Goal: Task Accomplishment & Management: Complete application form

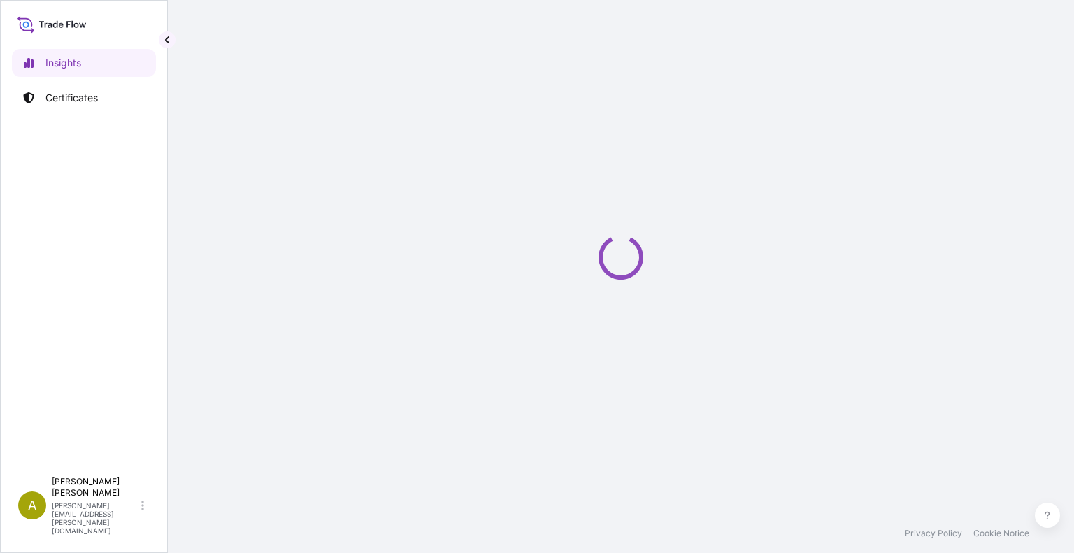
select select "2025"
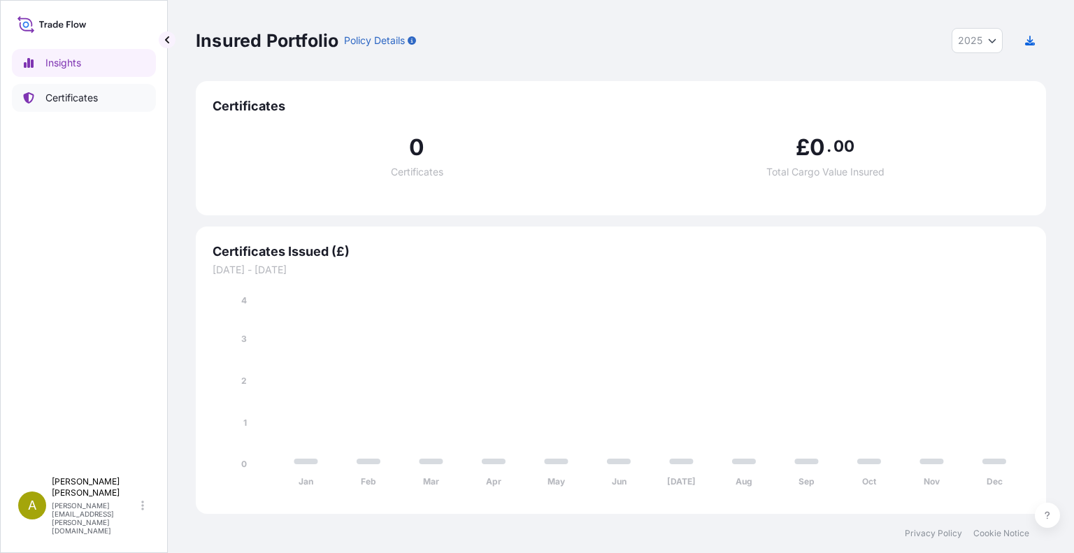
click at [81, 97] on p "Certificates" at bounding box center [71, 98] width 52 height 14
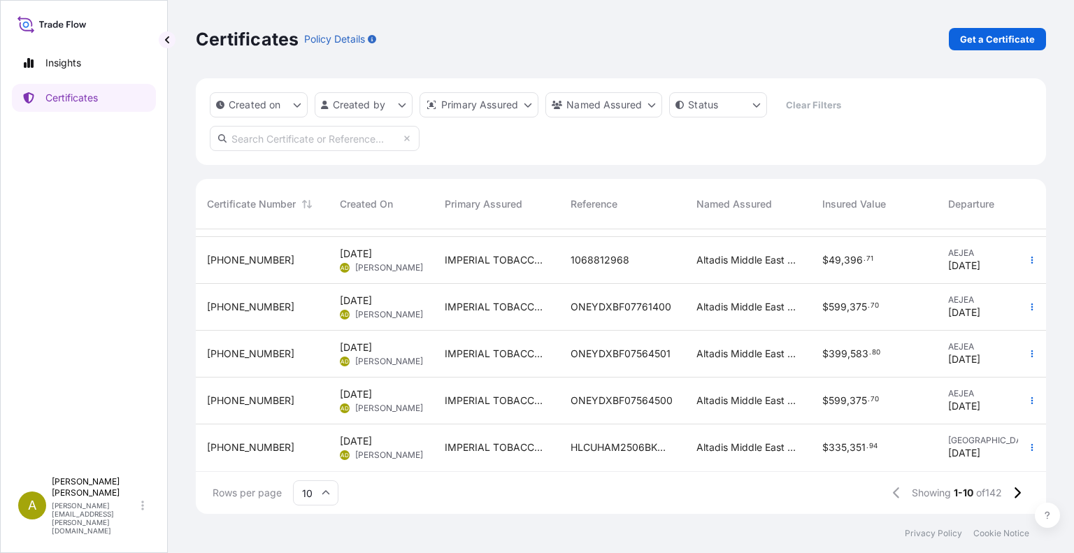
scroll to position [237, 0]
click at [316, 493] on input "10" at bounding box center [315, 492] width 45 height 25
click at [315, 430] on div "25" at bounding box center [315, 425] width 34 height 27
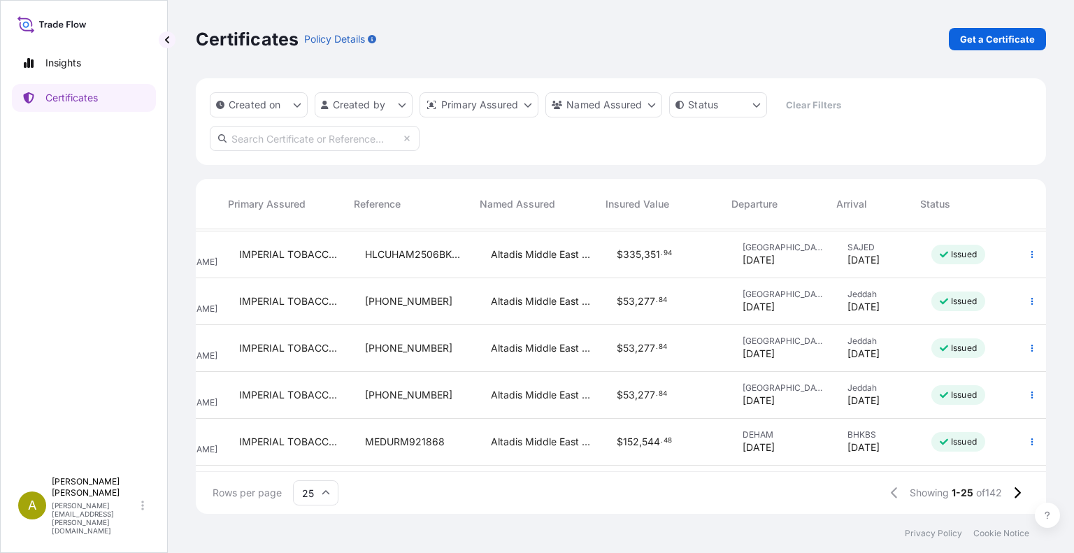
scroll to position [419, 216]
click at [1027, 305] on icon "button" at bounding box center [1031, 301] width 8 height 8
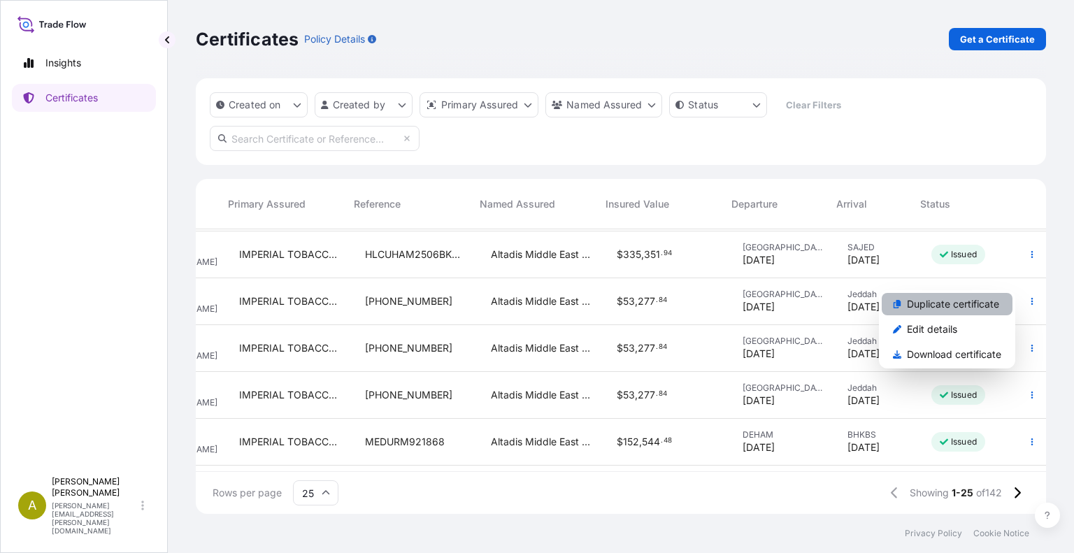
click at [951, 310] on p "Duplicate certificate" at bounding box center [953, 304] width 92 height 14
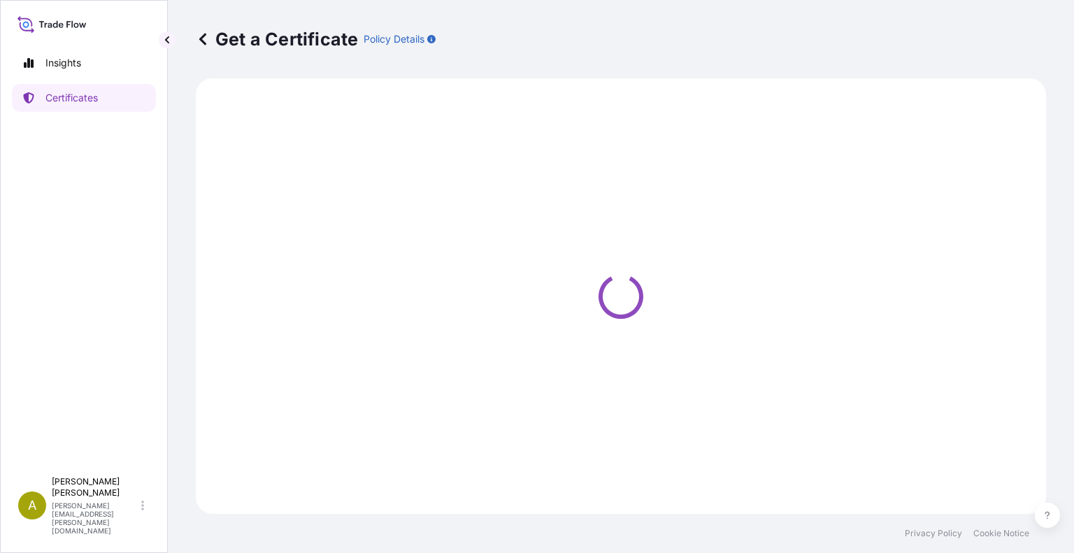
select select "Air"
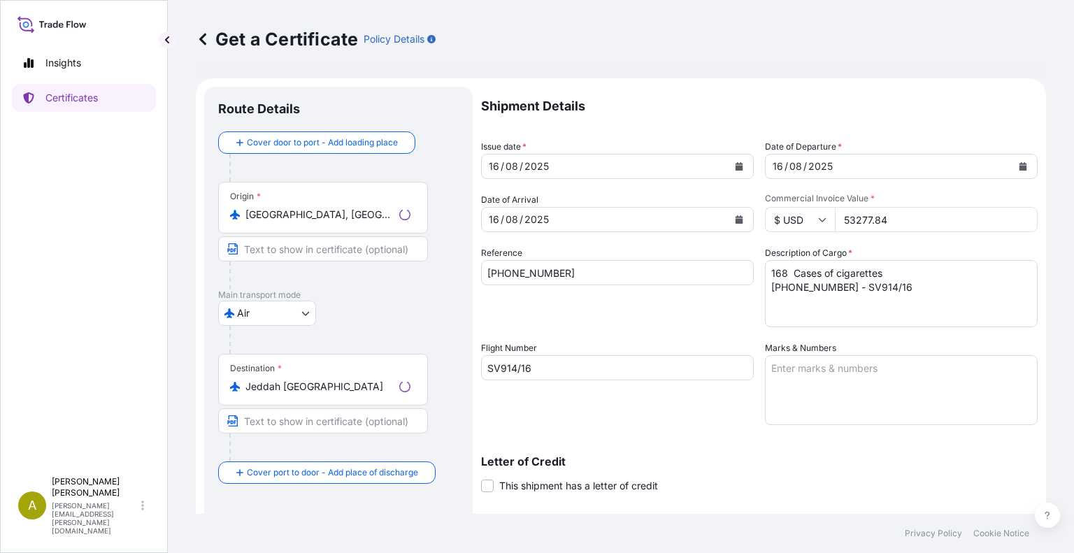
select select "31694"
click at [732, 224] on button "Calendar" at bounding box center [739, 219] width 22 height 22
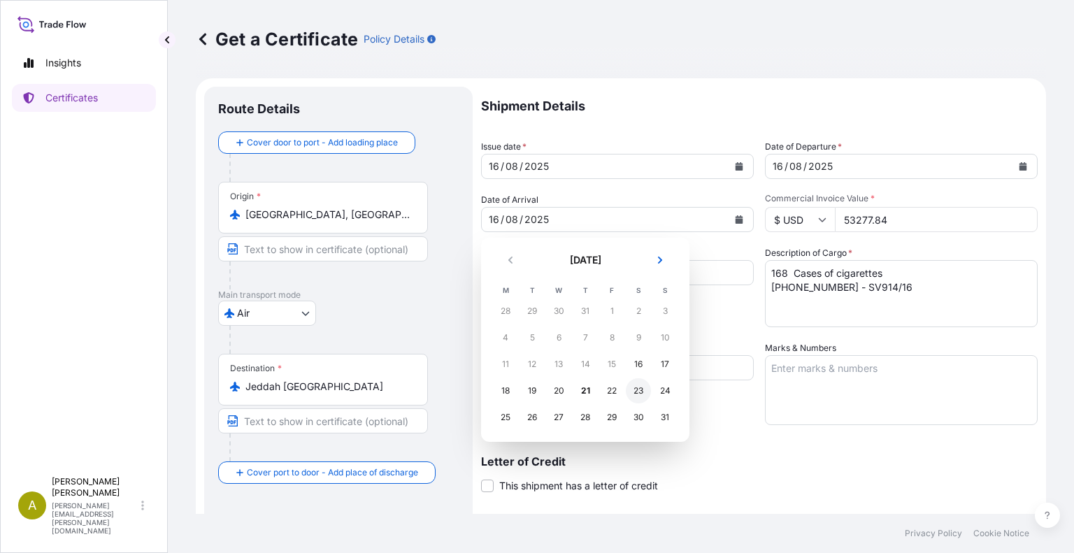
click at [642, 391] on div "23" at bounding box center [638, 390] width 25 height 25
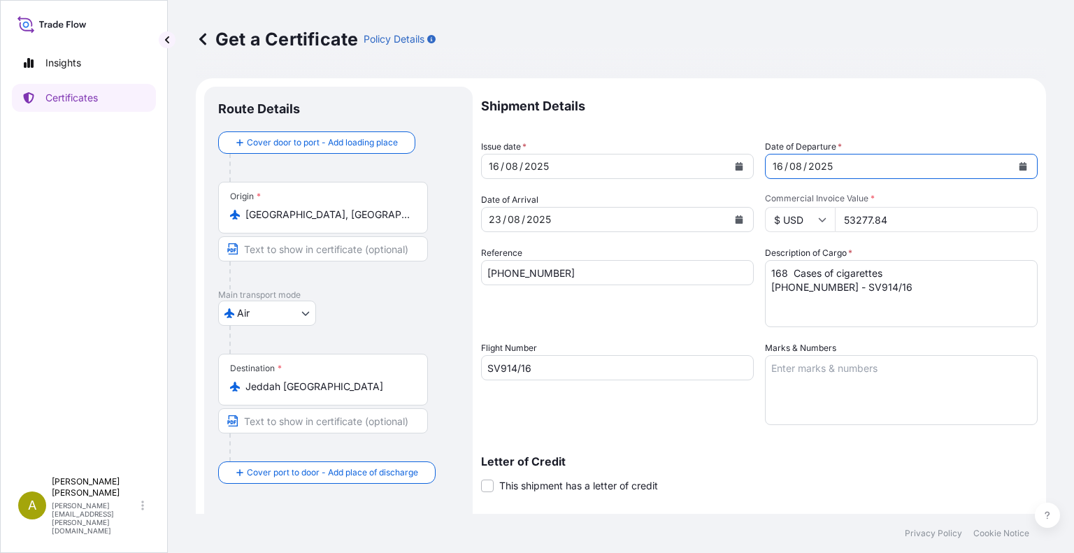
click at [1018, 168] on button "Calendar" at bounding box center [1022, 166] width 22 height 22
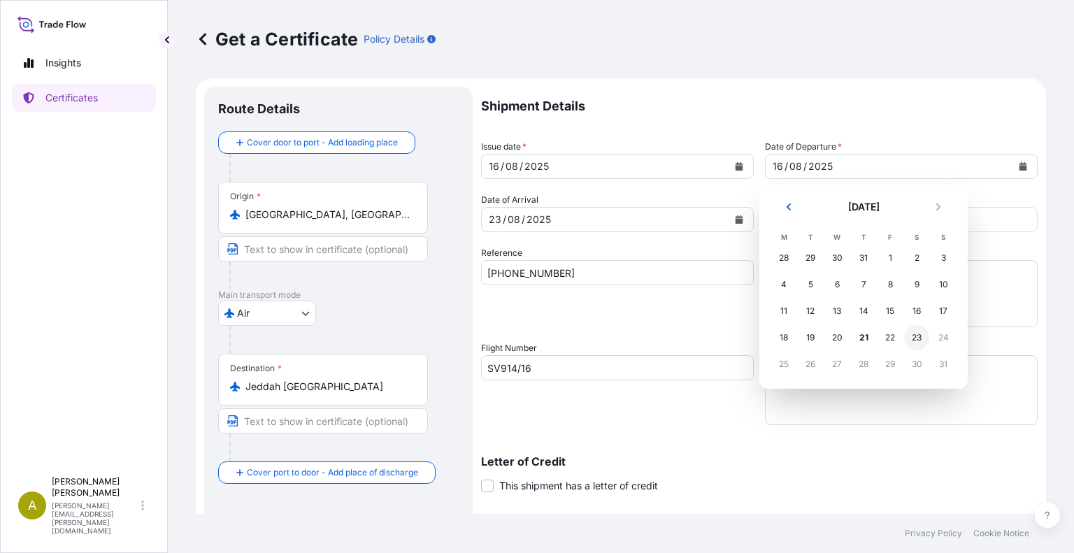
click at [917, 335] on div "23" at bounding box center [916, 337] width 25 height 25
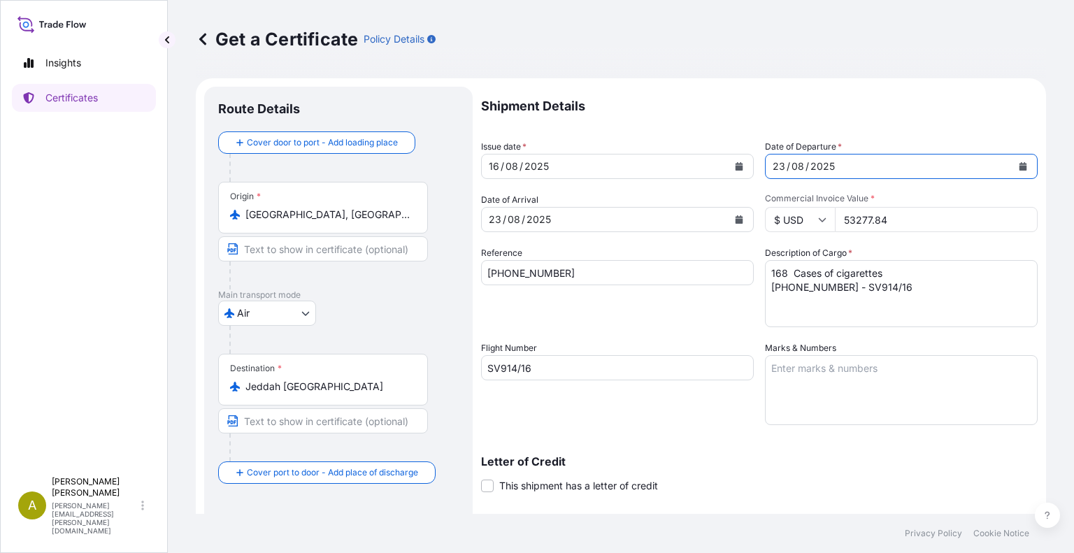
click at [730, 158] on button "Calendar" at bounding box center [739, 166] width 22 height 22
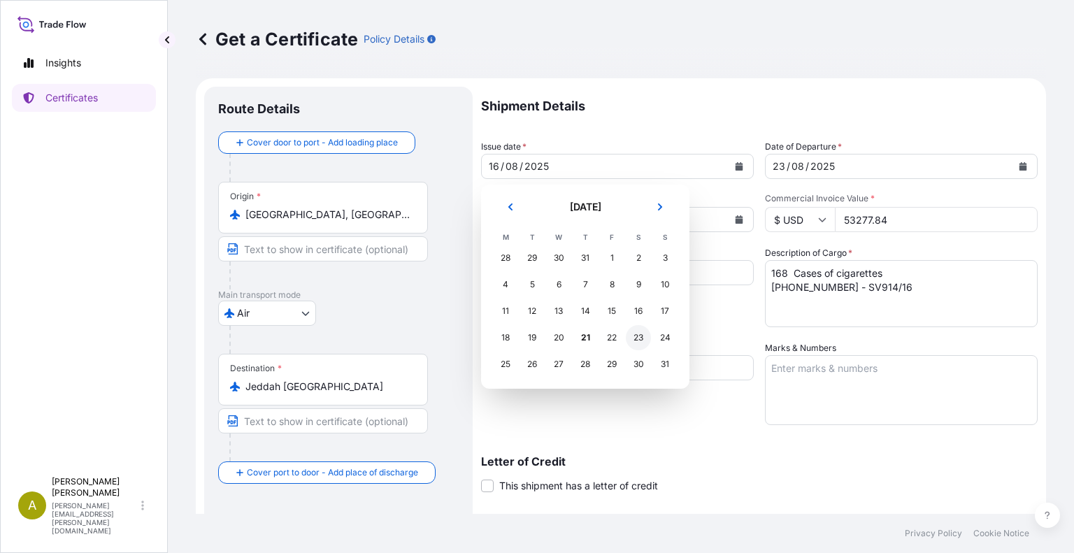
click at [640, 338] on div "23" at bounding box center [638, 337] width 25 height 25
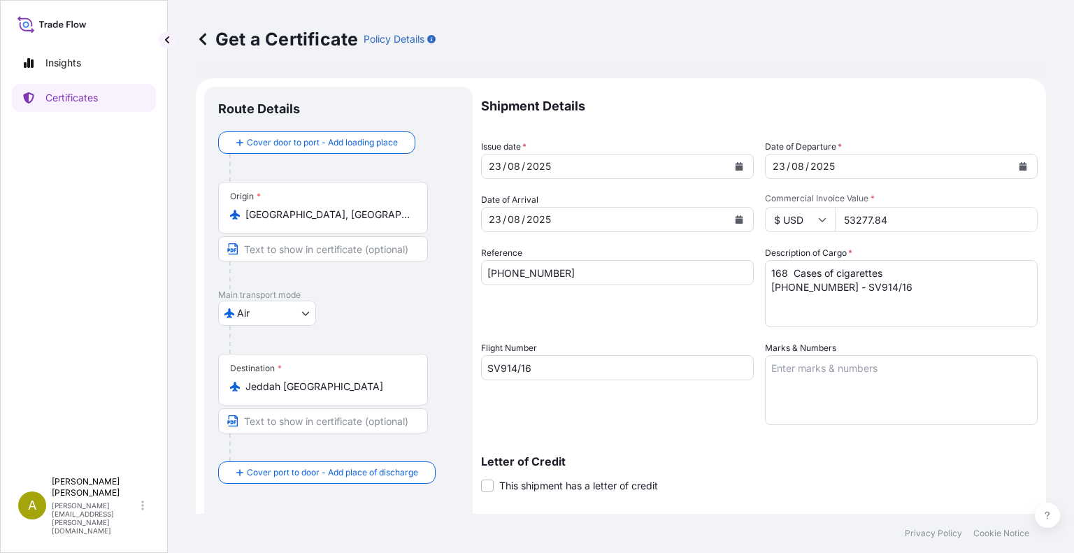
drag, startPoint x: 902, startPoint y: 222, endPoint x: 812, endPoint y: 219, distance: 89.5
click at [812, 219] on div "$ USD 53277.84" at bounding box center [901, 219] width 273 height 25
paste input "83381.76"
type input "83381.76"
drag, startPoint x: 582, startPoint y: 270, endPoint x: 428, endPoint y: 266, distance: 154.5
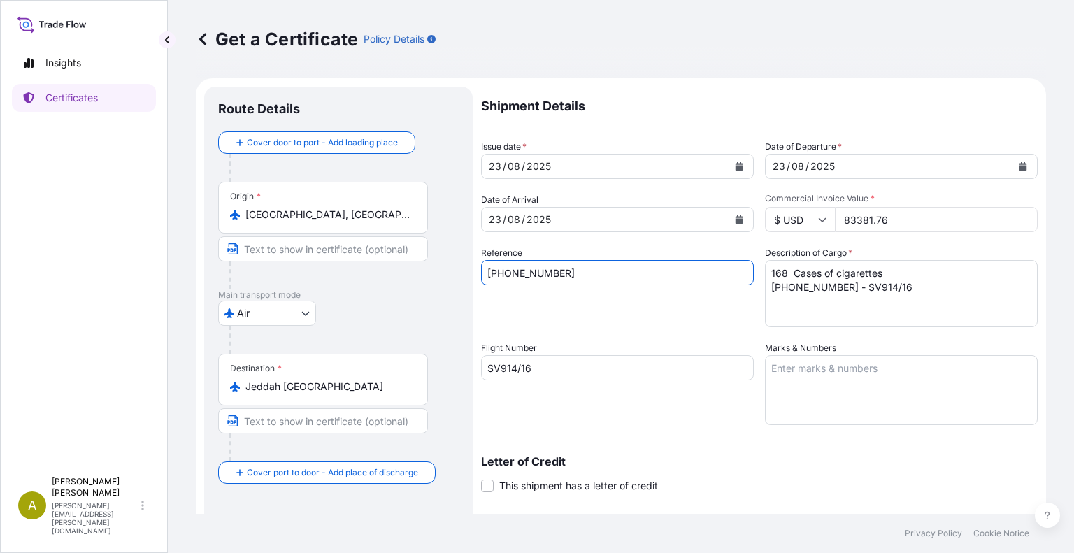
click at [428, 266] on form "Route Details Cover door to port - Add loading place Place of loading Road / In…" at bounding box center [621, 386] width 850 height 616
paste input "36"
type input "[PHONE_NUMBER]"
drag, startPoint x: 598, startPoint y: 363, endPoint x: 438, endPoint y: 366, distance: 160.8
click at [438, 366] on form "Route Details Cover door to port - Add loading place Place of loading Road / In…" at bounding box center [621, 386] width 850 height 616
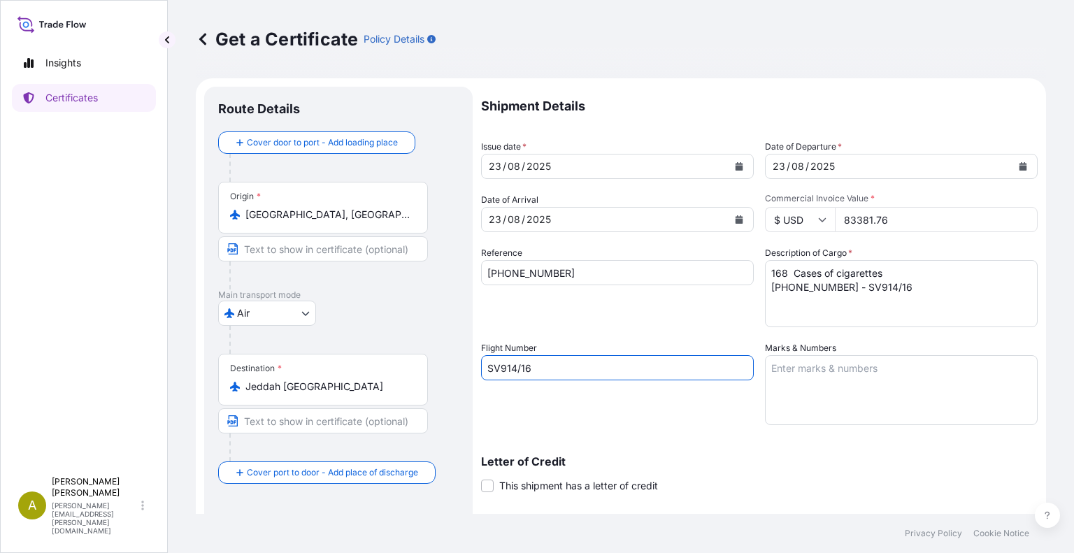
paste input "0914/23"
type input "SV0914/23"
drag, startPoint x: 895, startPoint y: 287, endPoint x: 726, endPoint y: 259, distance: 172.1
click at [726, 259] on div "Shipment Details Issue date * [DATE] Date of Departure * [DATE] Date of Arrival…" at bounding box center [759, 367] width 556 height 560
paste textarea "36 - SV0914/23"
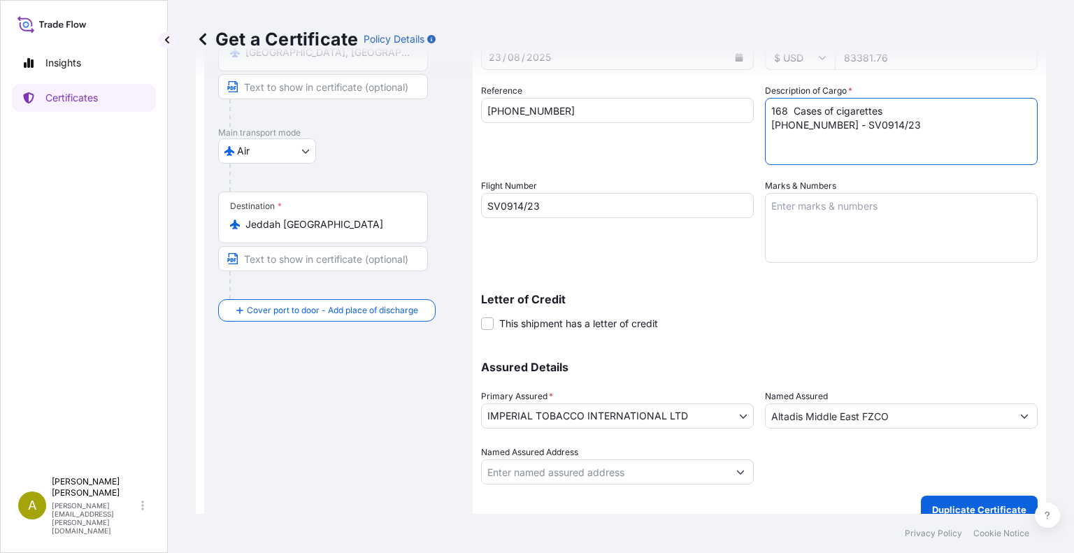
scroll to position [179, 0]
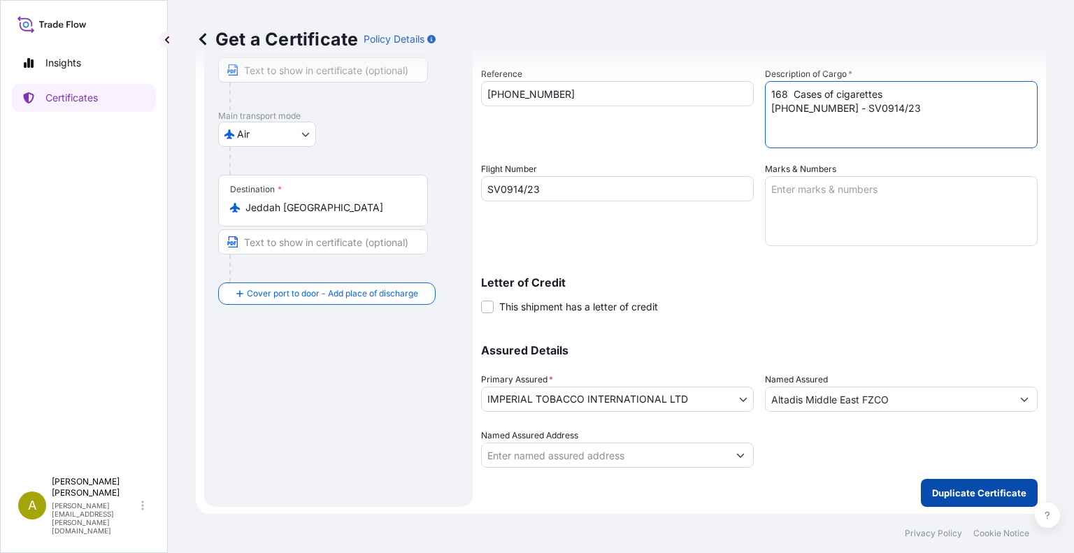
type textarea "168 Cases of cigarettes [PHONE_NUMBER] - SV0914/23"
click at [955, 493] on p "Duplicate Certificate" at bounding box center [979, 493] width 94 height 14
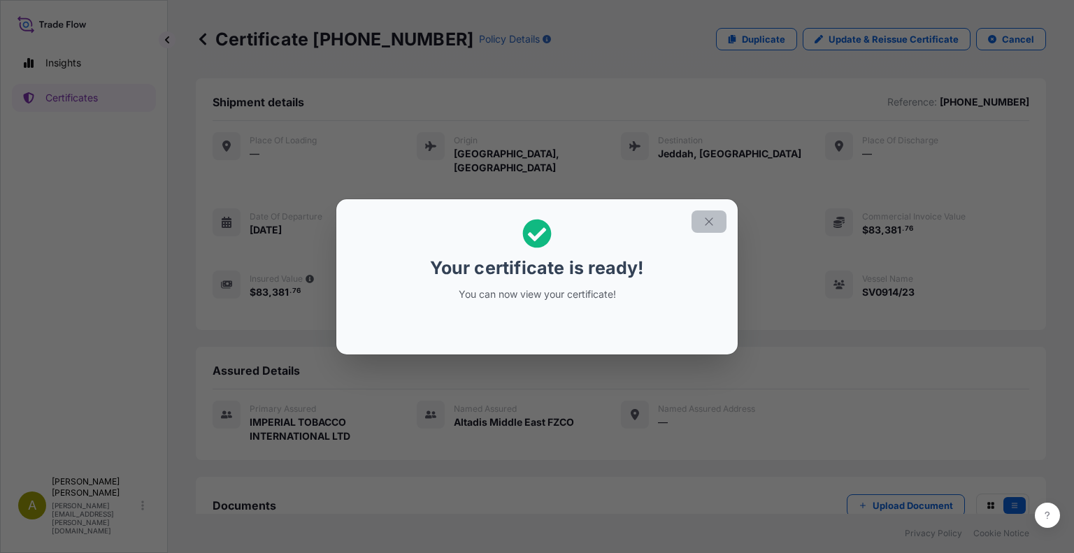
click at [716, 218] on button "button" at bounding box center [708, 221] width 35 height 22
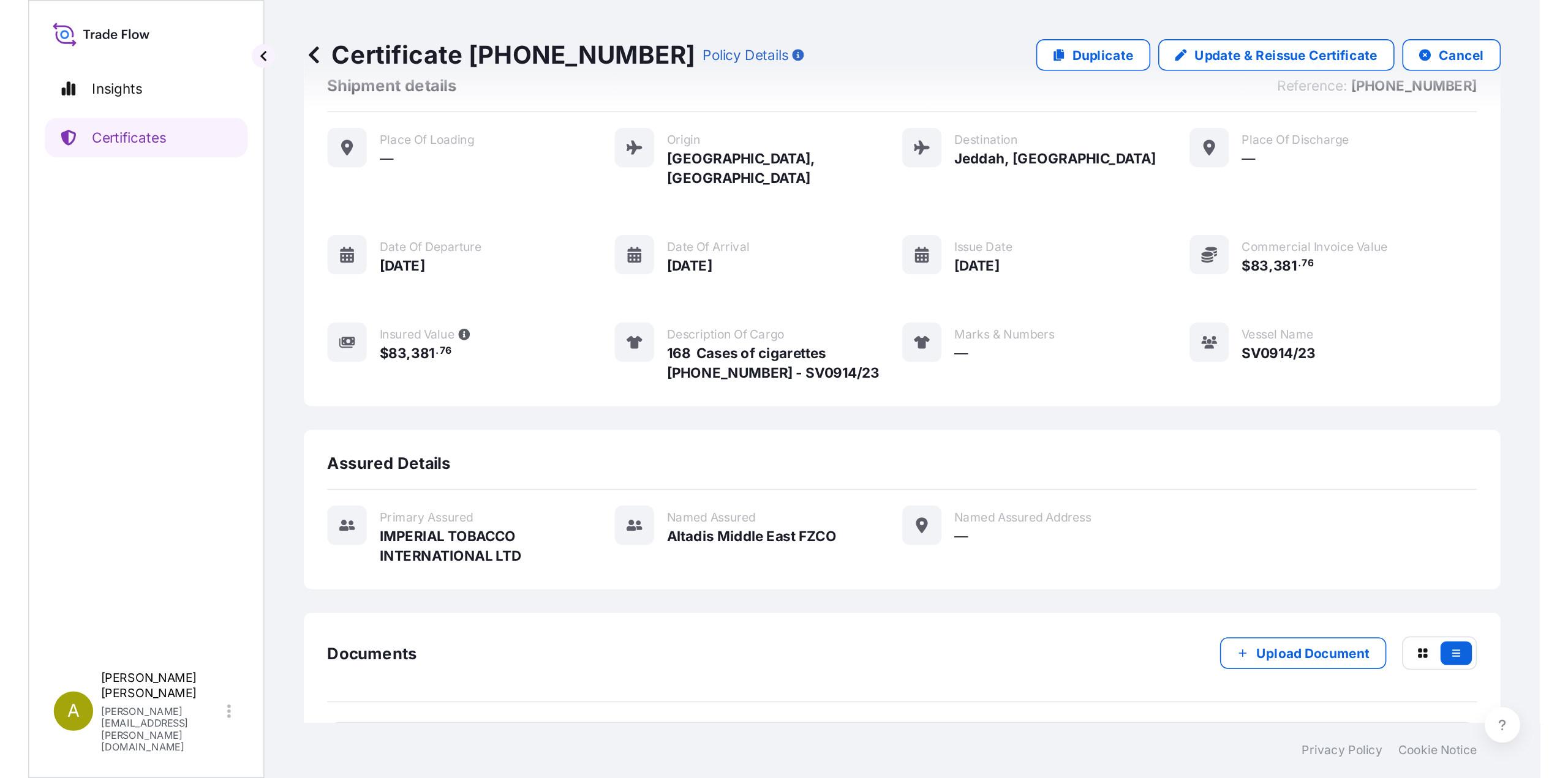
scroll to position [66, 0]
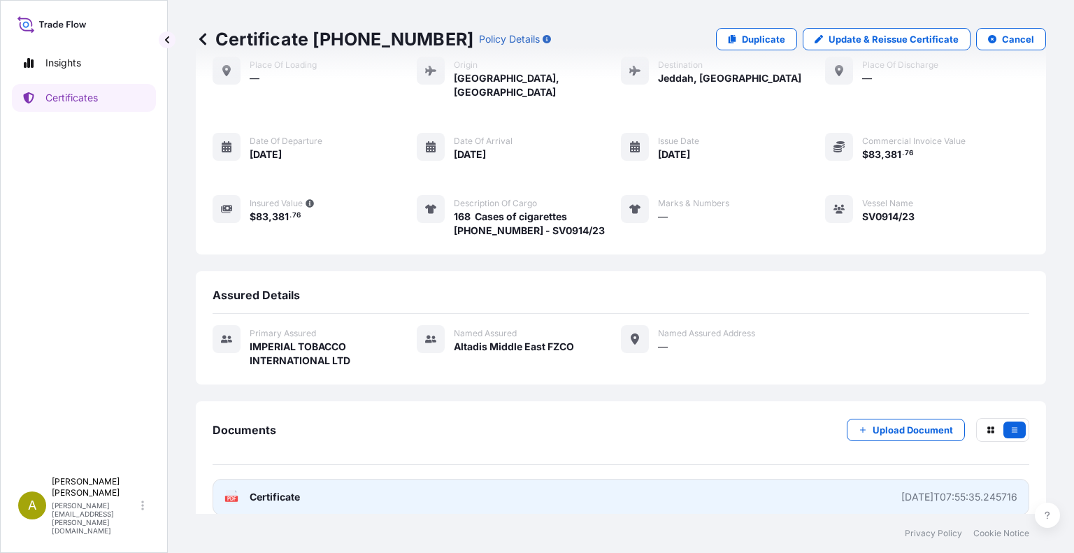
click at [410, 479] on link "PDF Certificate [DATE]T07:55:35.245716" at bounding box center [620, 497] width 816 height 36
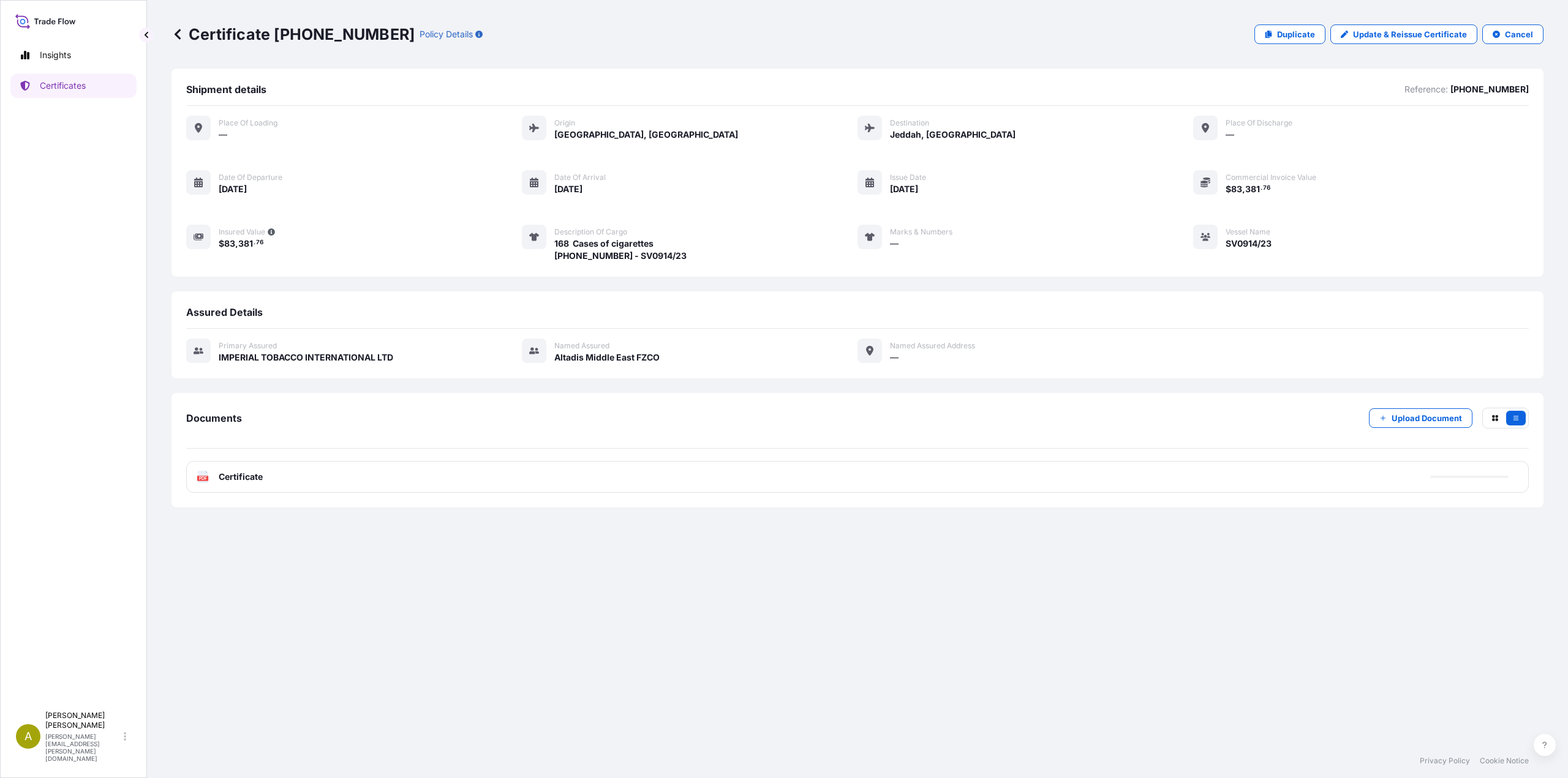
scroll to position [0, 0]
click at [940, 42] on link "Duplicate" at bounding box center [1289, 34] width 71 height 19
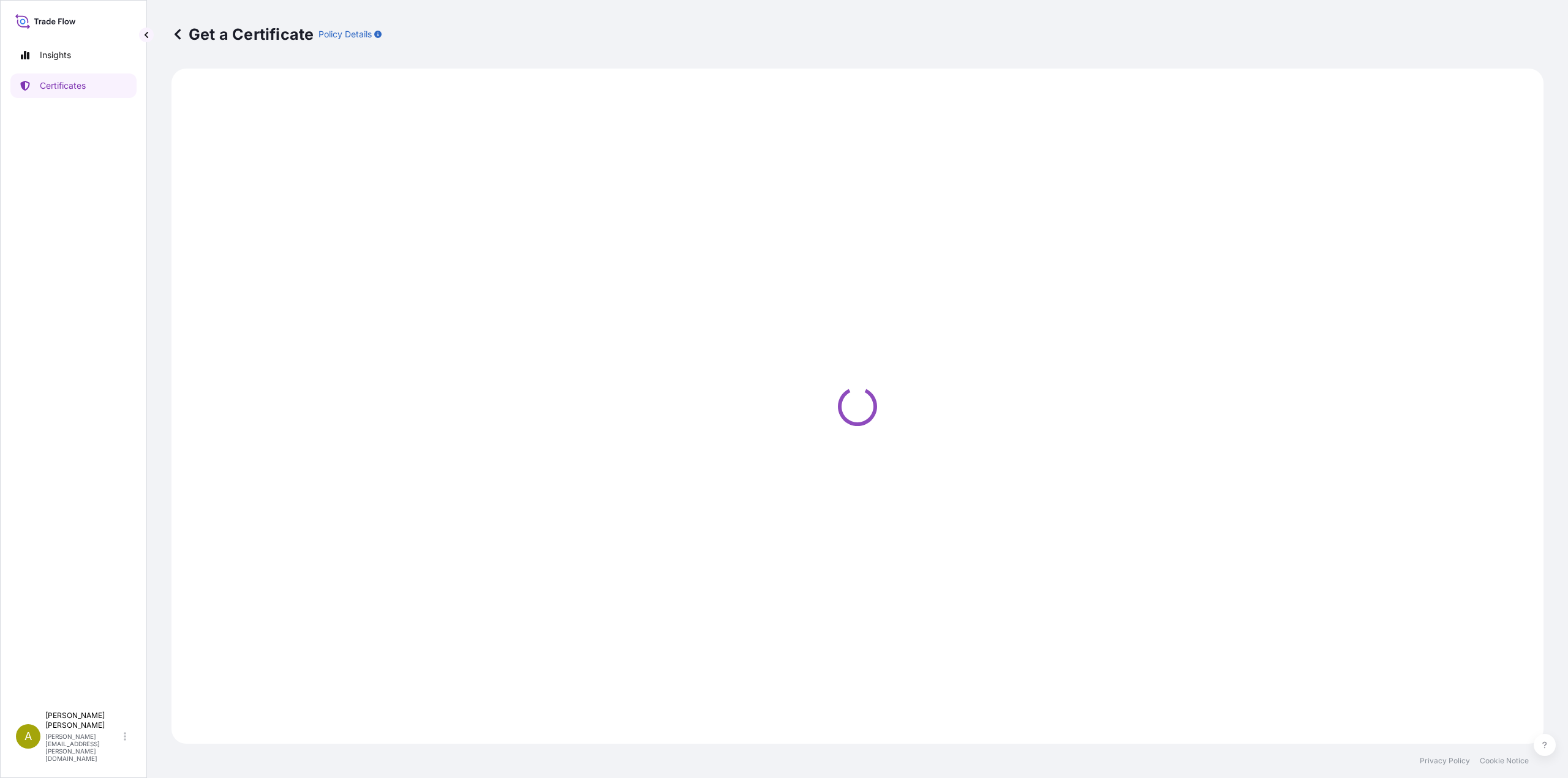
select select "Air"
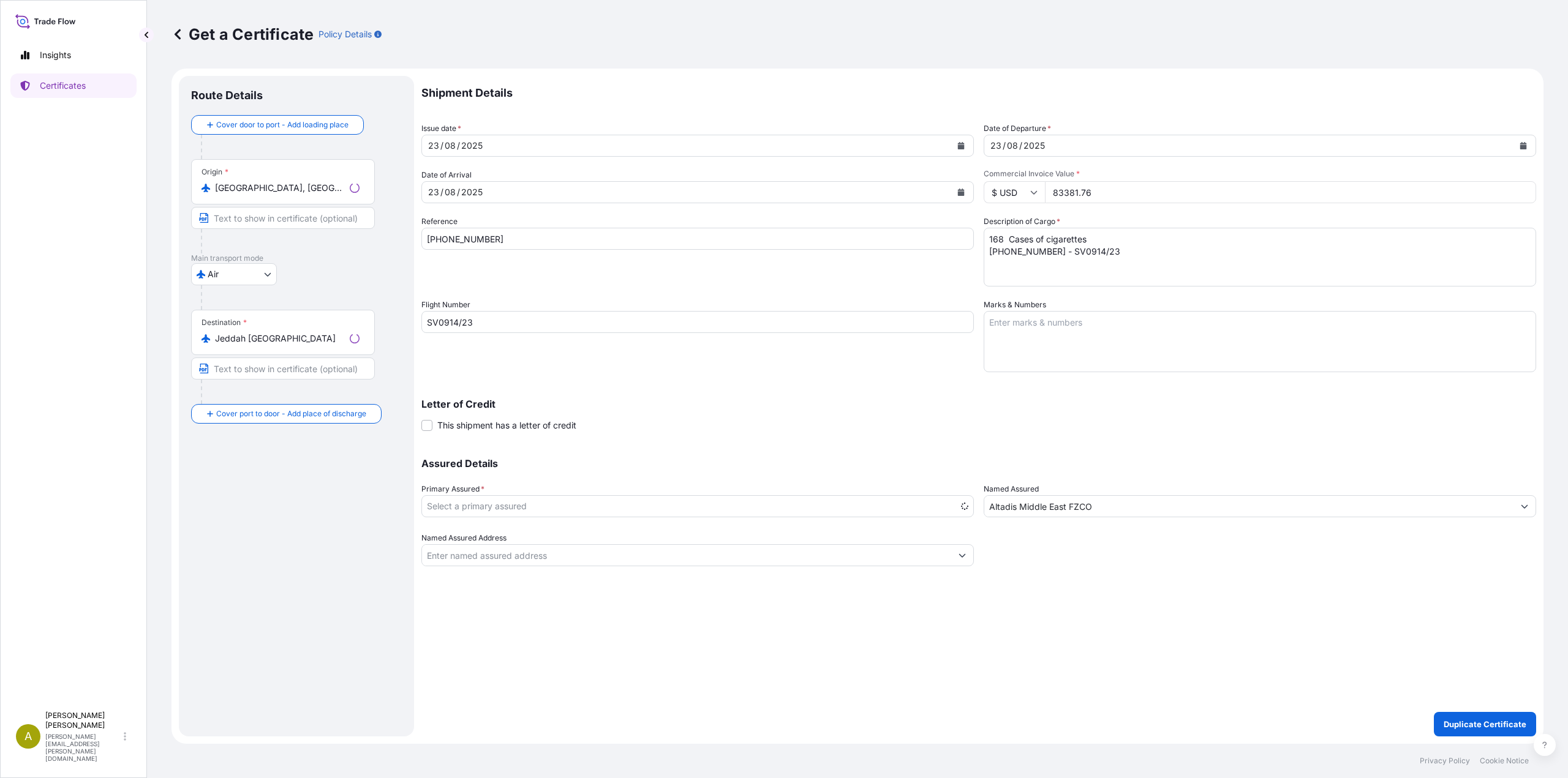
select select "31694"
drag, startPoint x: 503, startPoint y: 243, endPoint x: 344, endPoint y: 234, distance: 159.3
click at [344, 234] on form "Route Details Cover door to port - Add loading place Place of loading Road / In…" at bounding box center [858, 406] width 1373 height 675
paste input "40"
type input "[PHONE_NUMBER]"
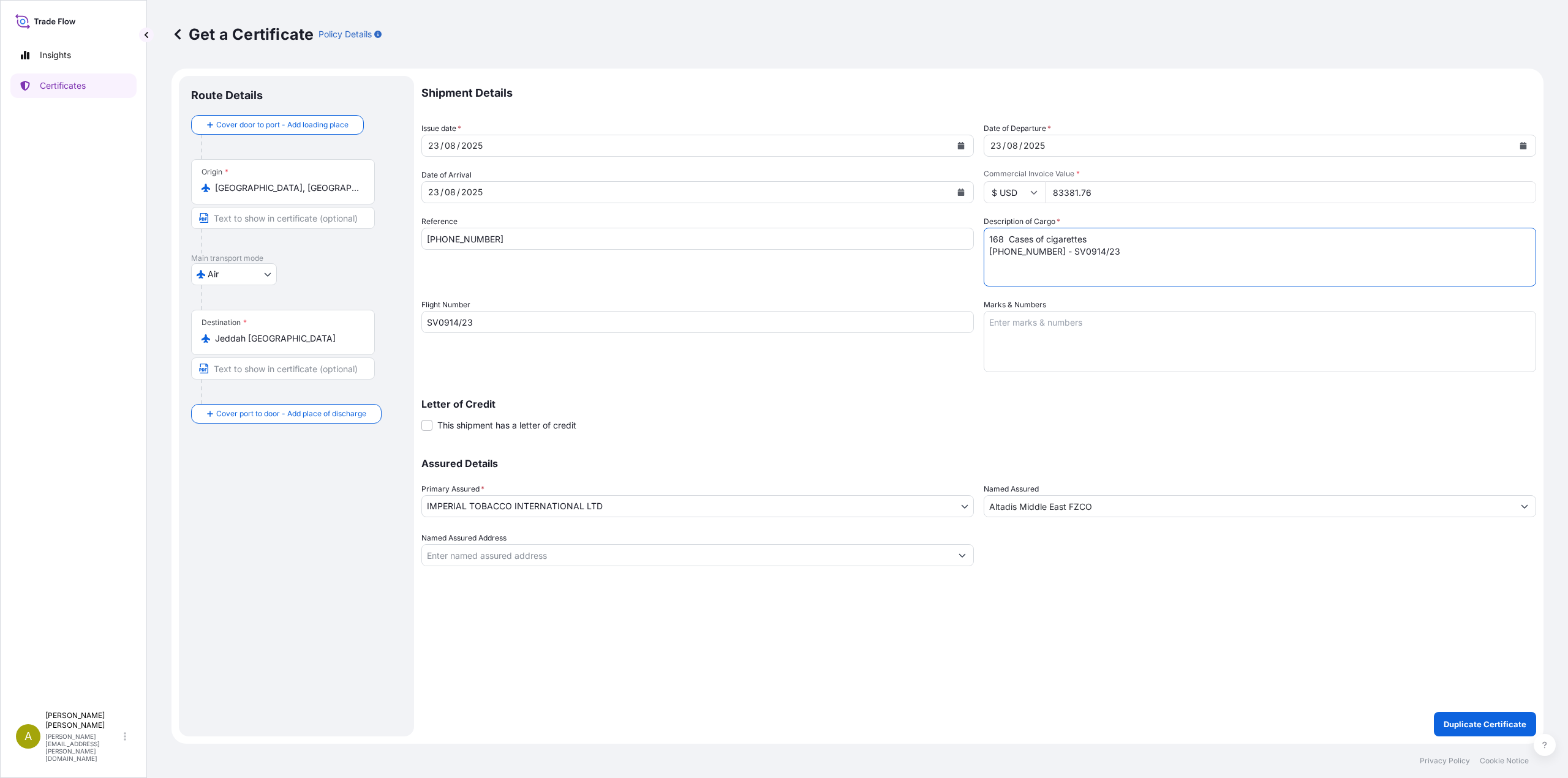
drag, startPoint x: 1105, startPoint y: 253, endPoint x: 933, endPoint y: 213, distance: 176.6
click at [933, 213] on div "Shipment Details Issue date * [DATE] Date of Departure * [DATE] Date of Arrival…" at bounding box center [979, 322] width 1115 height 491
paste textarea "40 - SV0914/23"
type textarea "168 Cases of cigarettes [PHONE_NUMBER] - SV0914/23"
click at [940, 484] on button "Duplicate Certificate" at bounding box center [1485, 725] width 103 height 25
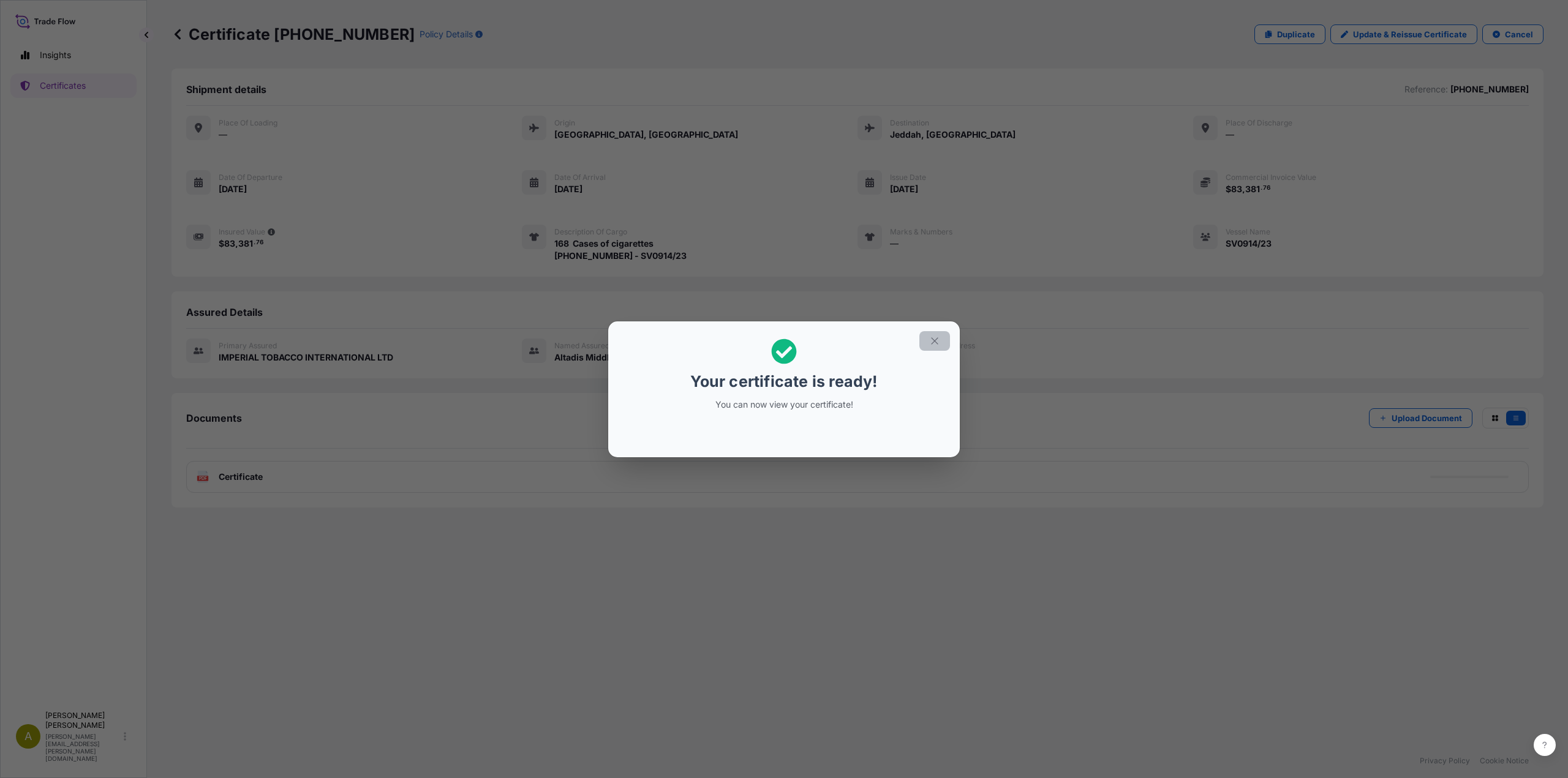
click at [935, 343] on icon "button" at bounding box center [934, 341] width 11 height 11
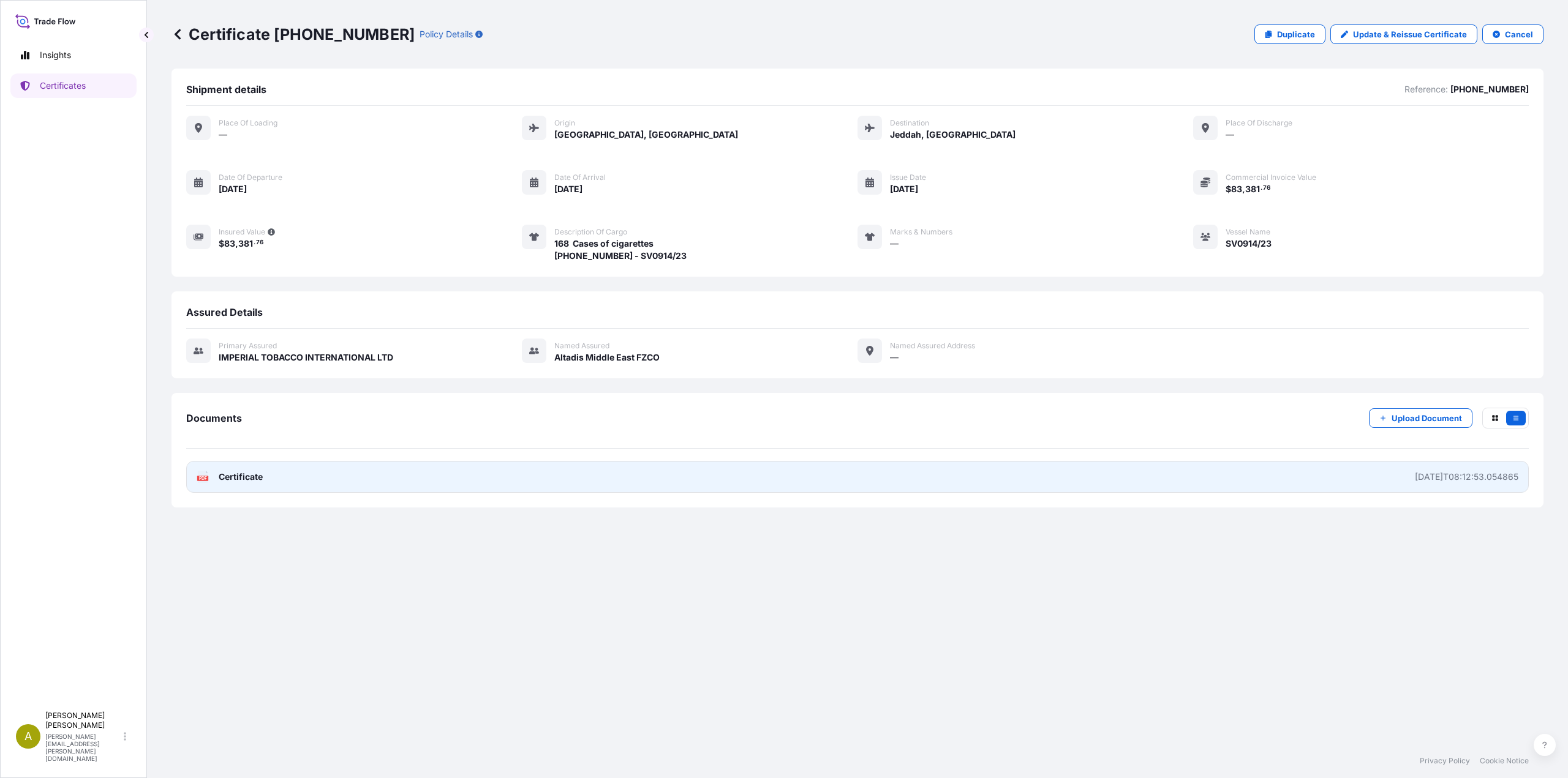
click at [583, 482] on link "PDF Certificate [DATE]T08:12:53.054865" at bounding box center [857, 477] width 1343 height 32
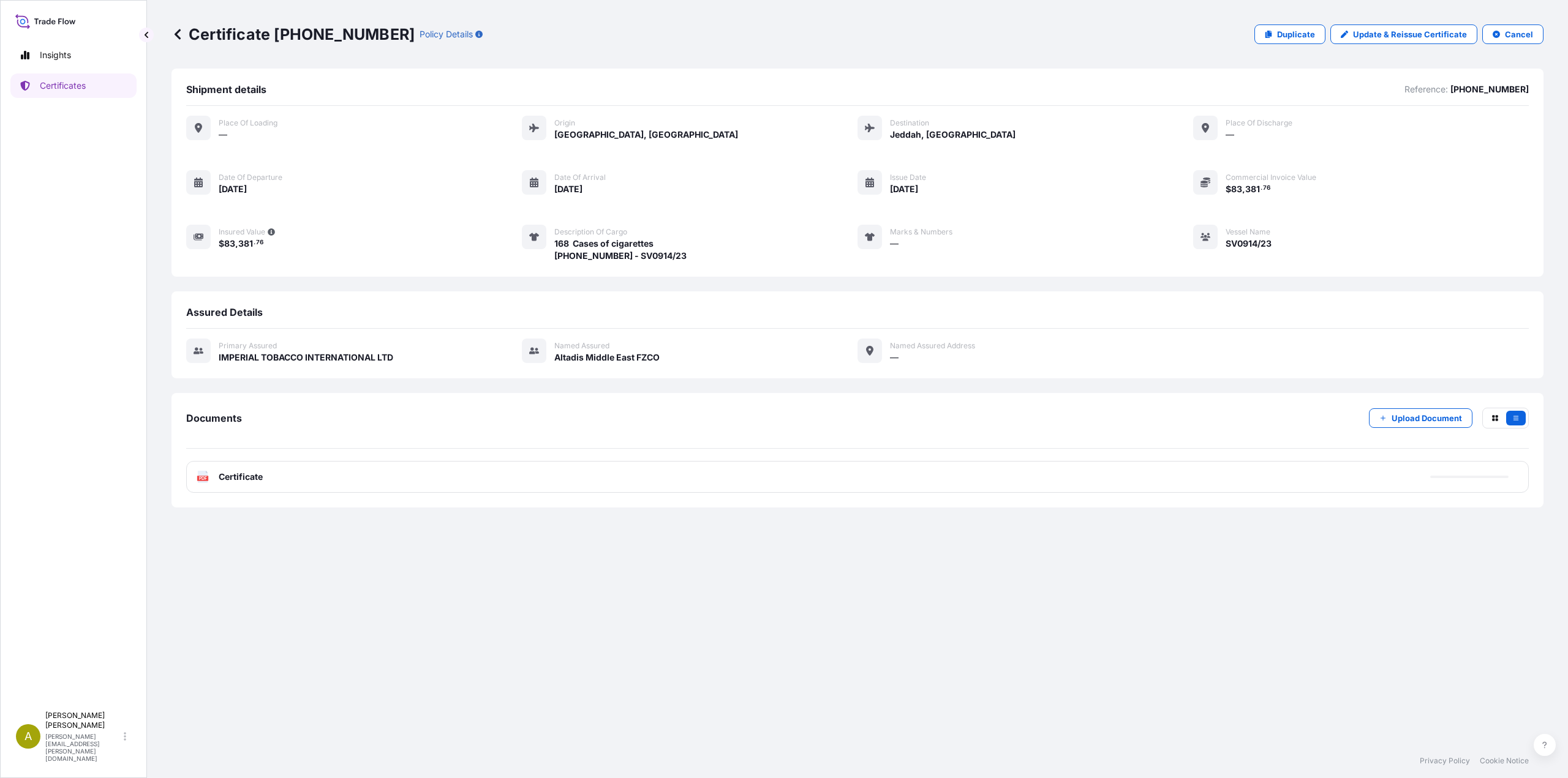
click at [940, 39] on p "Duplicate" at bounding box center [1295, 34] width 38 height 12
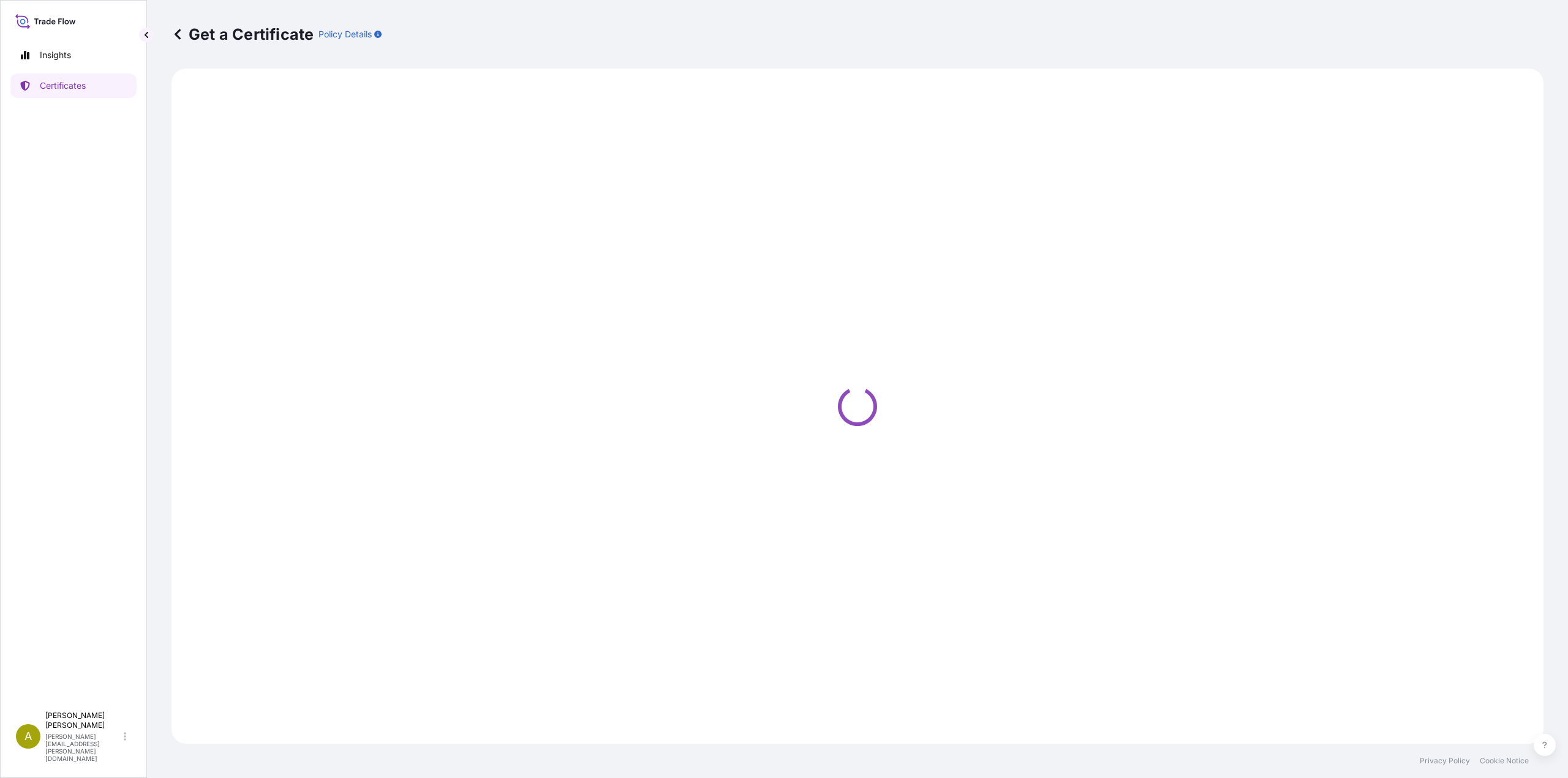
select select "Air"
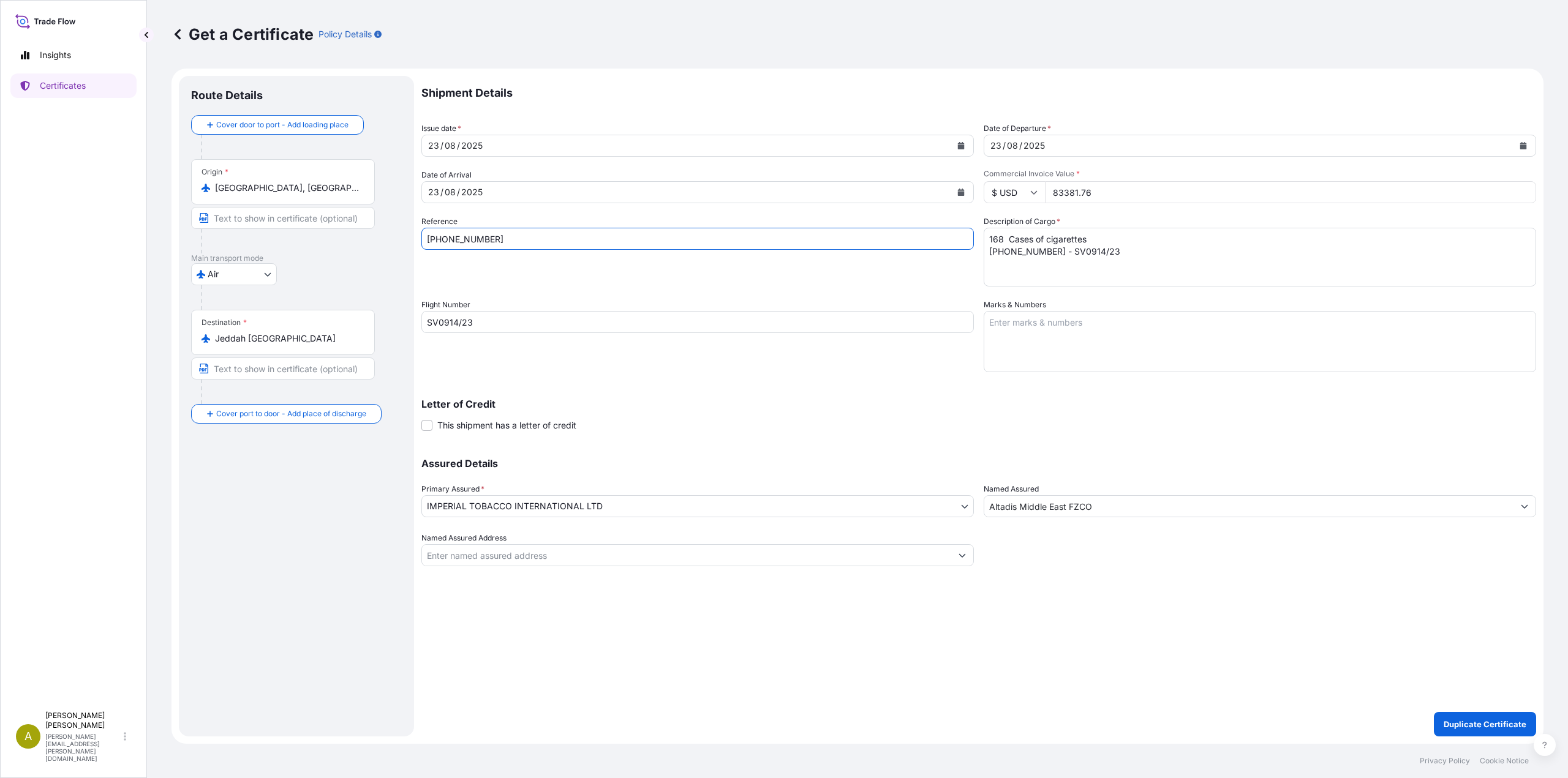
drag, startPoint x: 435, startPoint y: 237, endPoint x: 384, endPoint y: 239, distance: 51.0
click at [384, 239] on form "Route Details Cover door to port - Add loading place Place of loading Road / In…" at bounding box center [858, 406] width 1373 height 675
paste input "51"
type input "[PHONE_NUMBER]"
drag, startPoint x: 986, startPoint y: 242, endPoint x: 868, endPoint y: 222, distance: 119.7
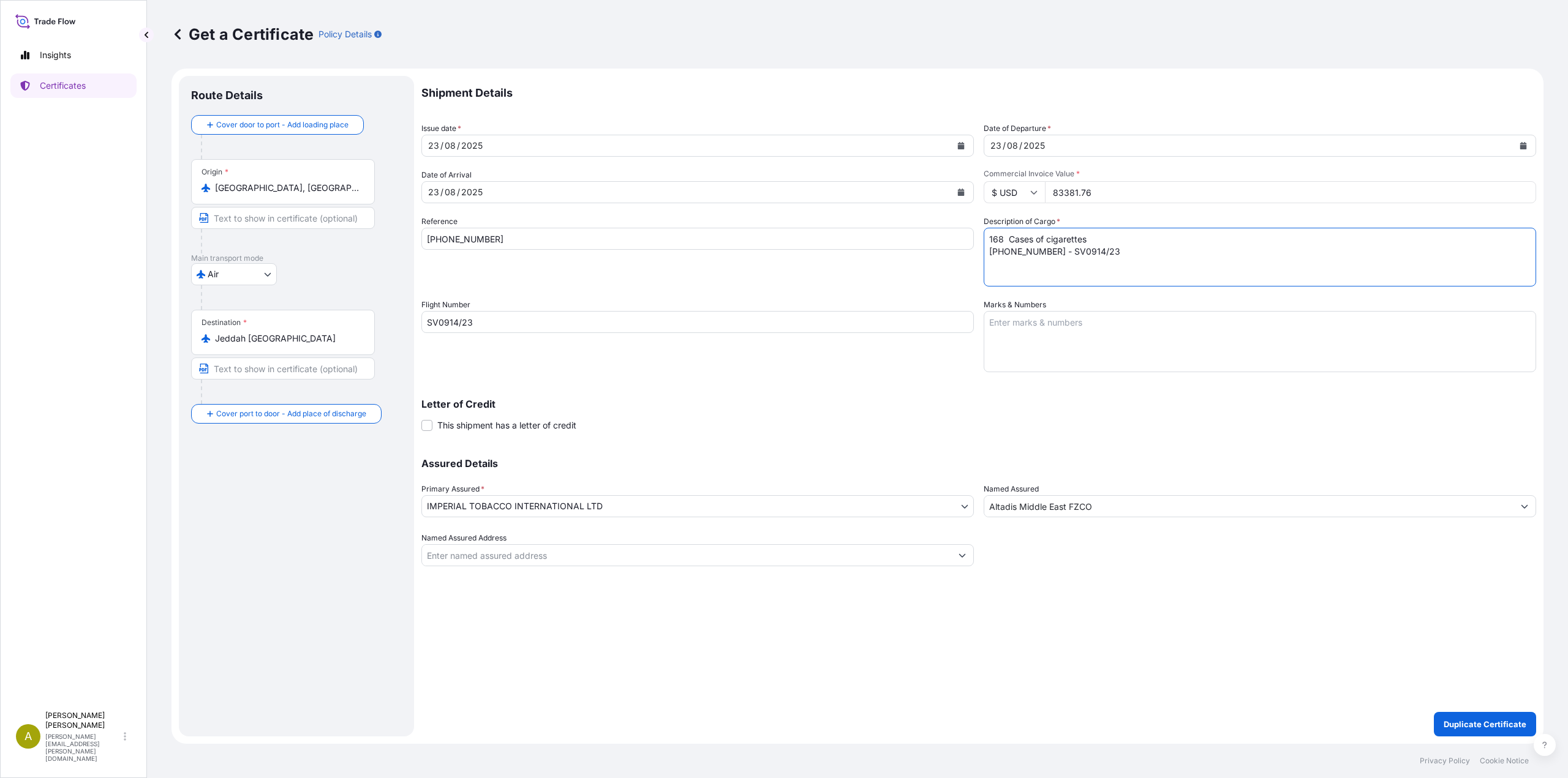
click at [868, 222] on div "Shipment Details Issue date * [DATE] Date of Departure * [DATE] Date of Arrival…" at bounding box center [979, 322] width 1115 height 491
paste textarea "51 - SV0914/23"
type textarea "168 Cases of cigarettes [PHONE_NUMBER] - SV0914/23"
click at [940, 484] on button "Duplicate Certificate" at bounding box center [1485, 725] width 103 height 25
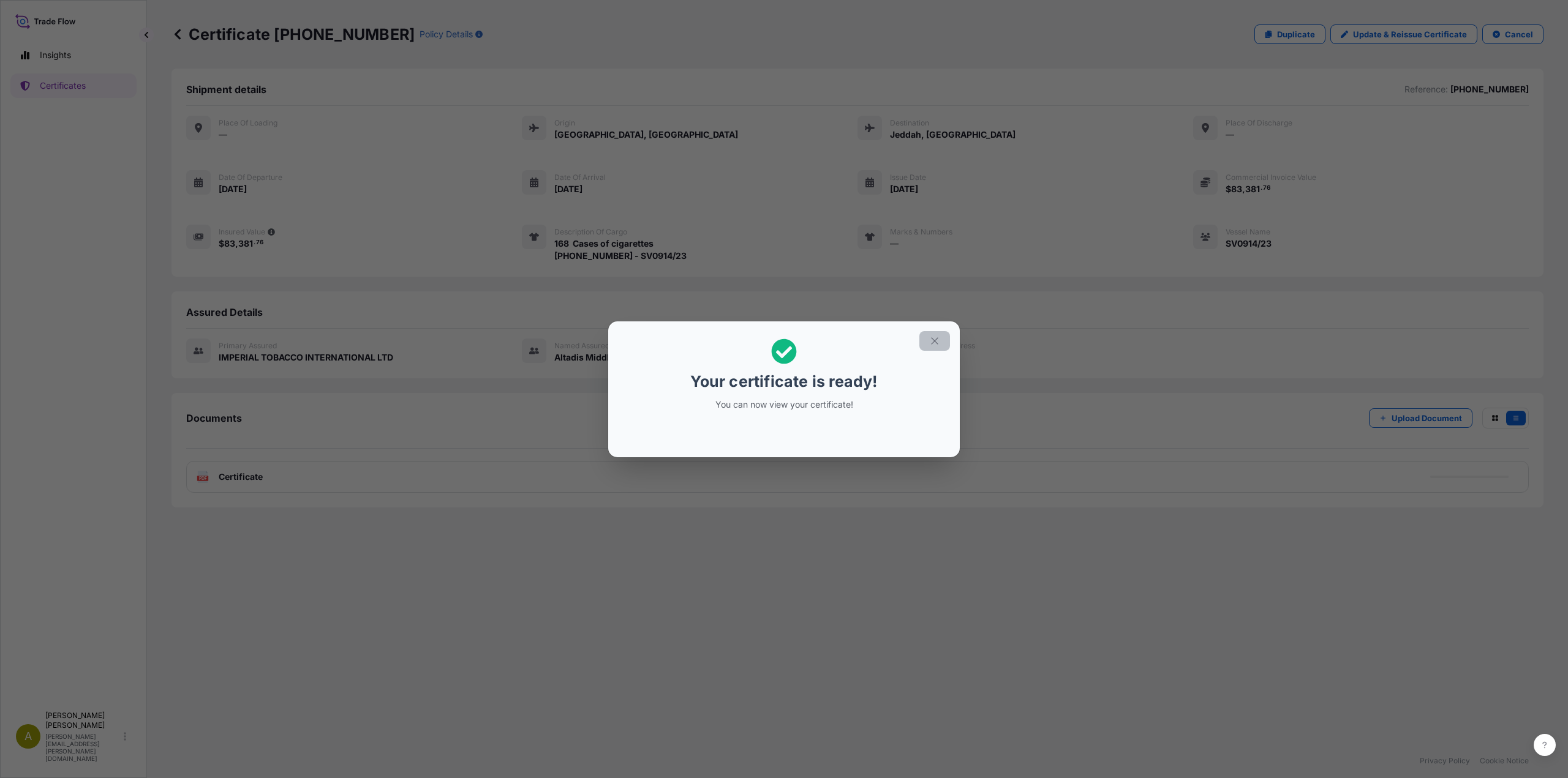
click at [931, 336] on icon "button" at bounding box center [934, 341] width 11 height 11
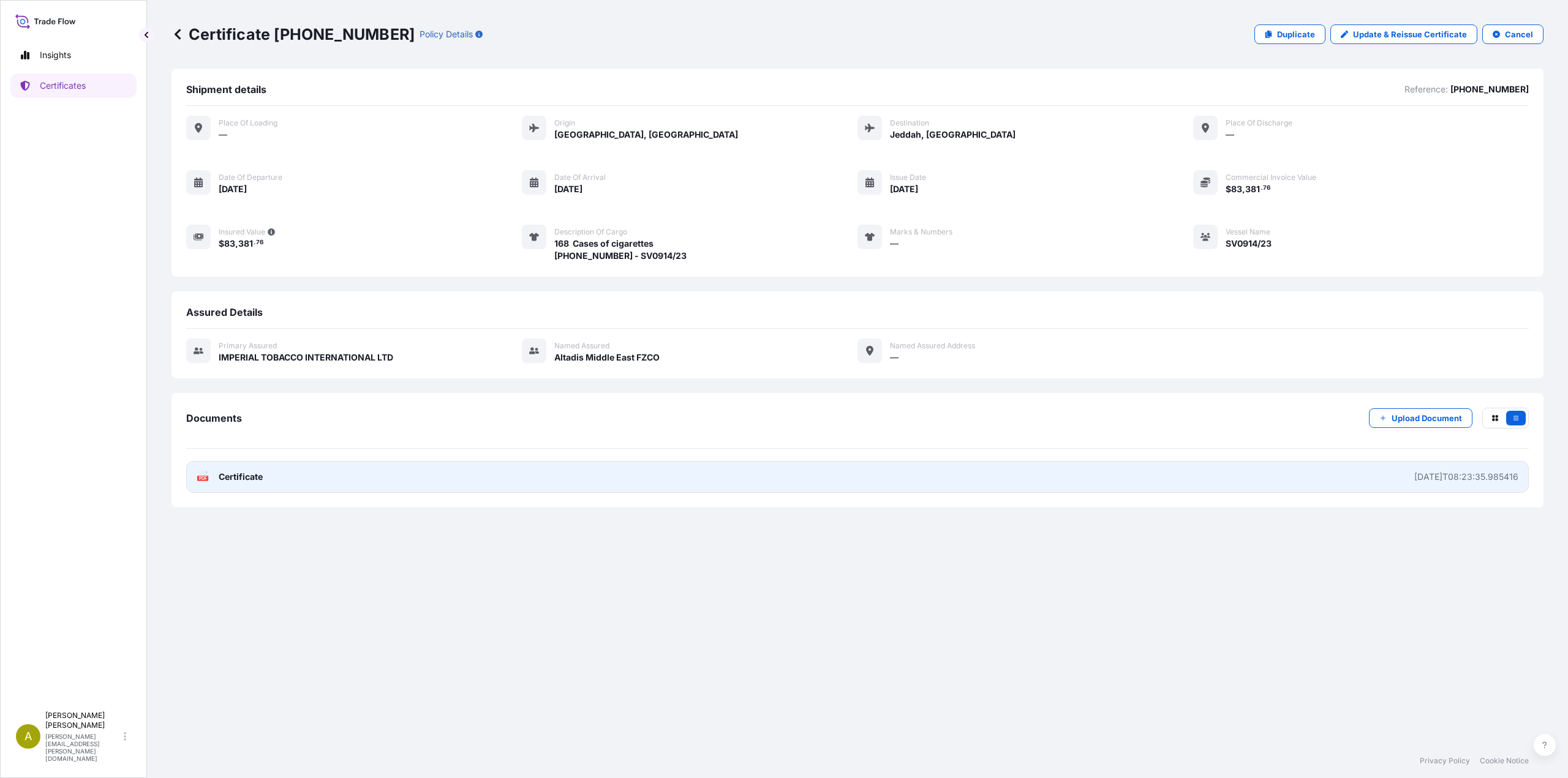
click at [613, 475] on link "PDF Certificate [DATE]T08:23:35.985416" at bounding box center [857, 477] width 1343 height 32
